Goal: Task Accomplishment & Management: Use online tool/utility

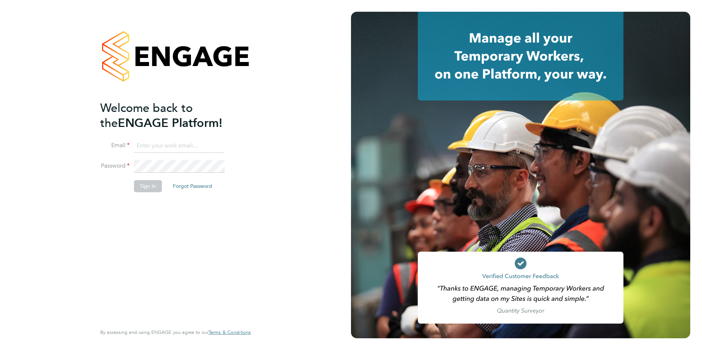
type input "[PERSON_NAME][EMAIL_ADDRESS][PERSON_NAME][DOMAIN_NAME]"
click at [144, 185] on button "Sign In" at bounding box center [148, 186] width 28 height 12
